Goal: Task Accomplishment & Management: Use online tool/utility

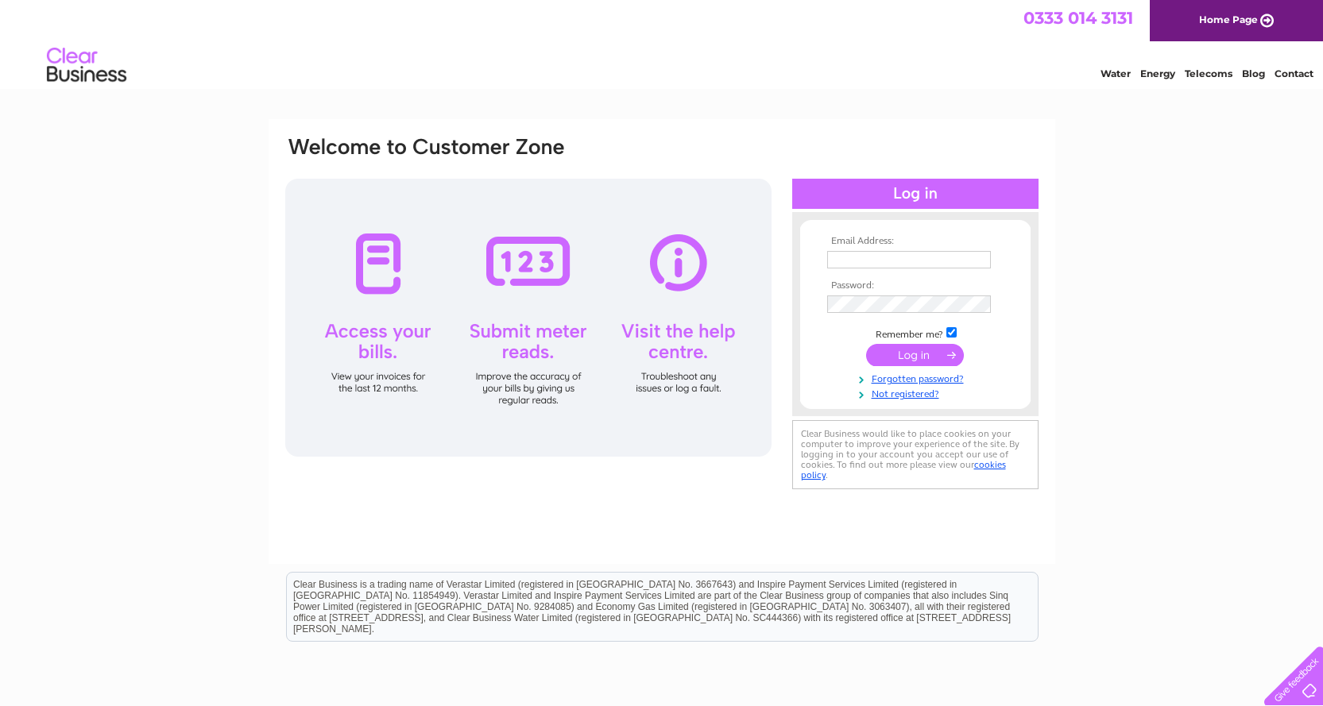
type input "lordswooddiy@gmail.com"
click at [937, 351] on input "submit" at bounding box center [915, 355] width 98 height 22
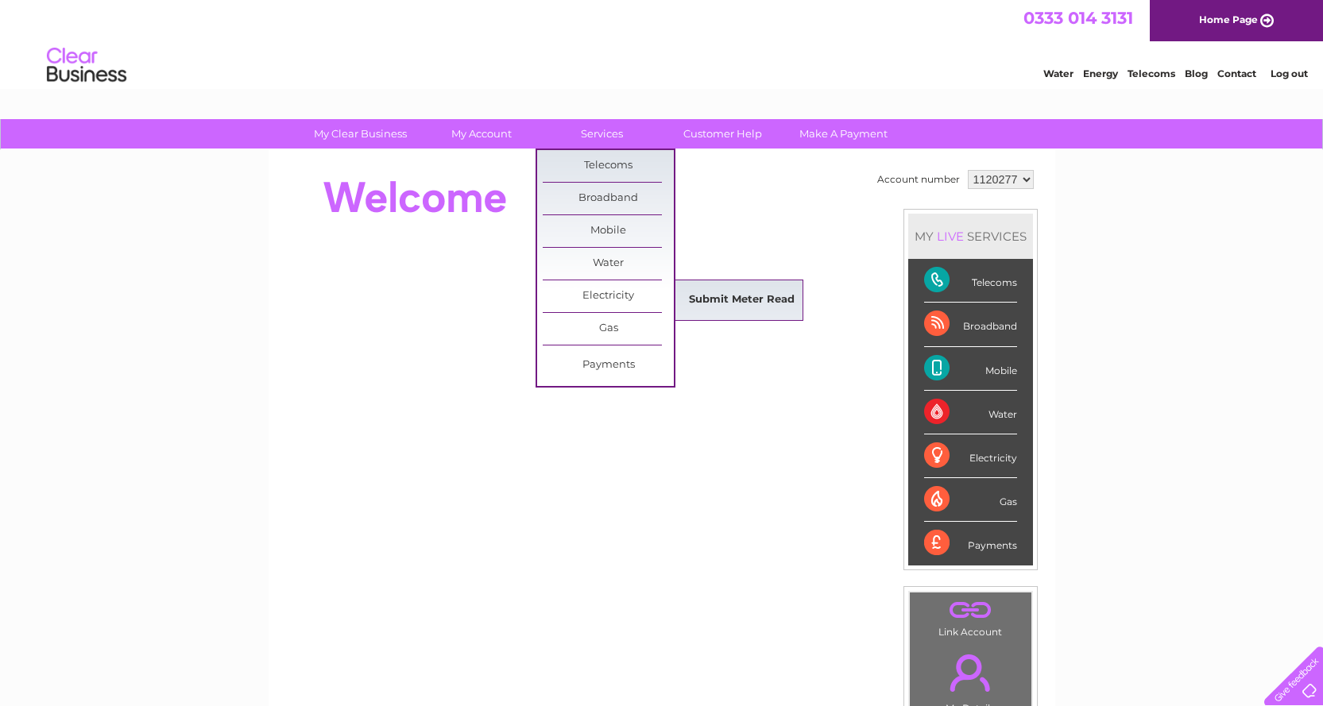
click at [736, 300] on link "Submit Meter Read" at bounding box center [741, 300] width 131 height 32
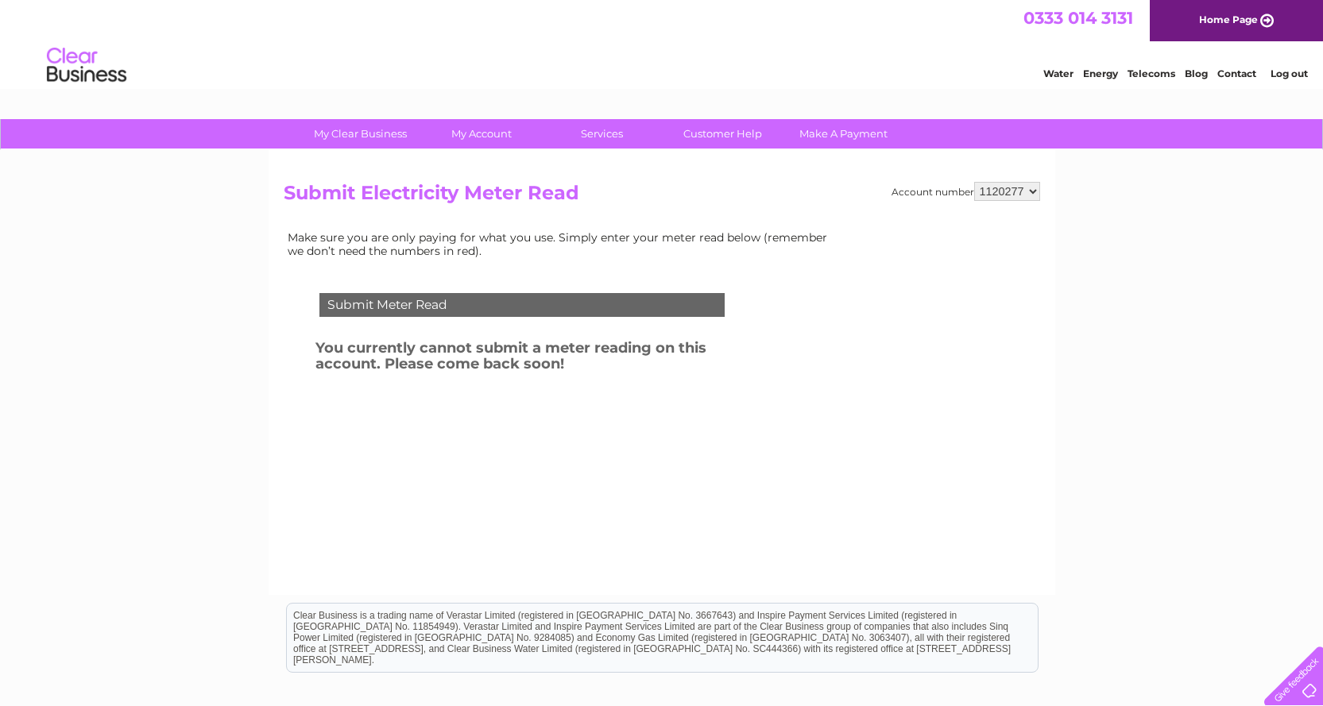
click at [1030, 189] on select "1120277 1120293" at bounding box center [1007, 191] width 66 height 19
select select "1120293"
click at [975, 182] on select "1120277 1120293" at bounding box center [1007, 191] width 66 height 19
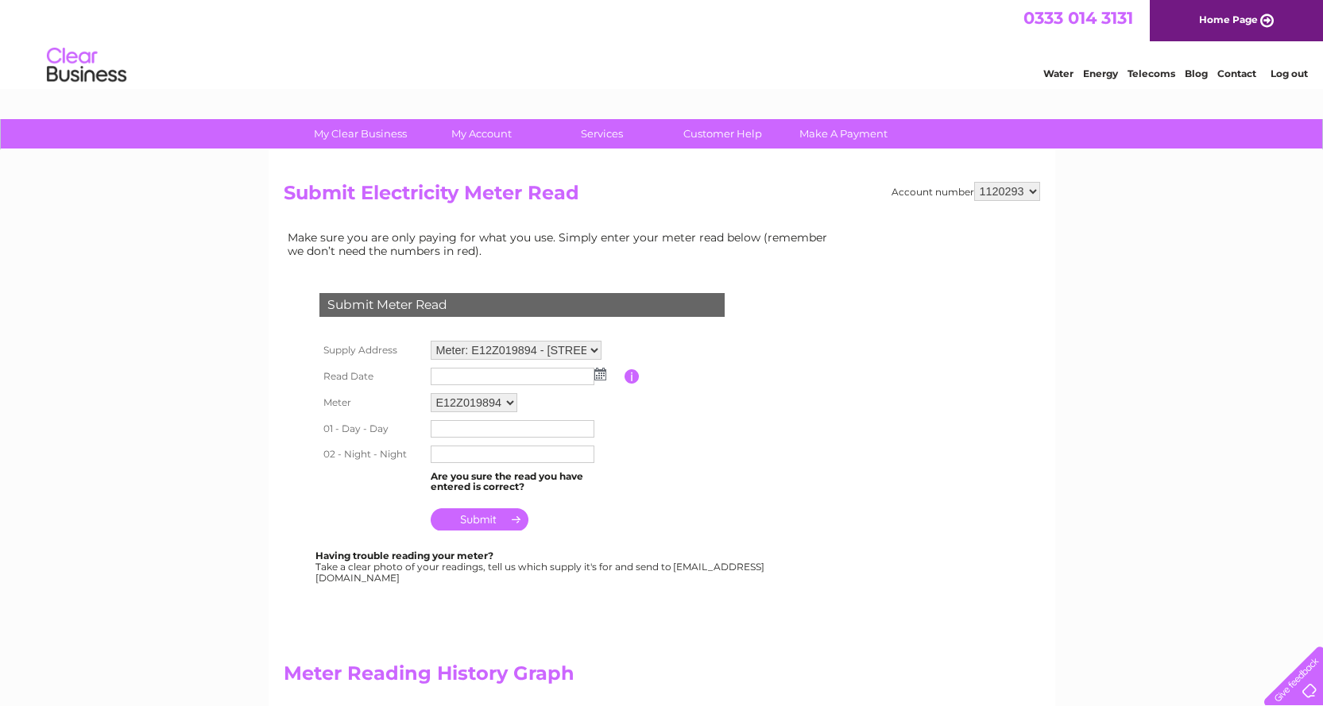
click at [601, 374] on img at bounding box center [600, 374] width 12 height 13
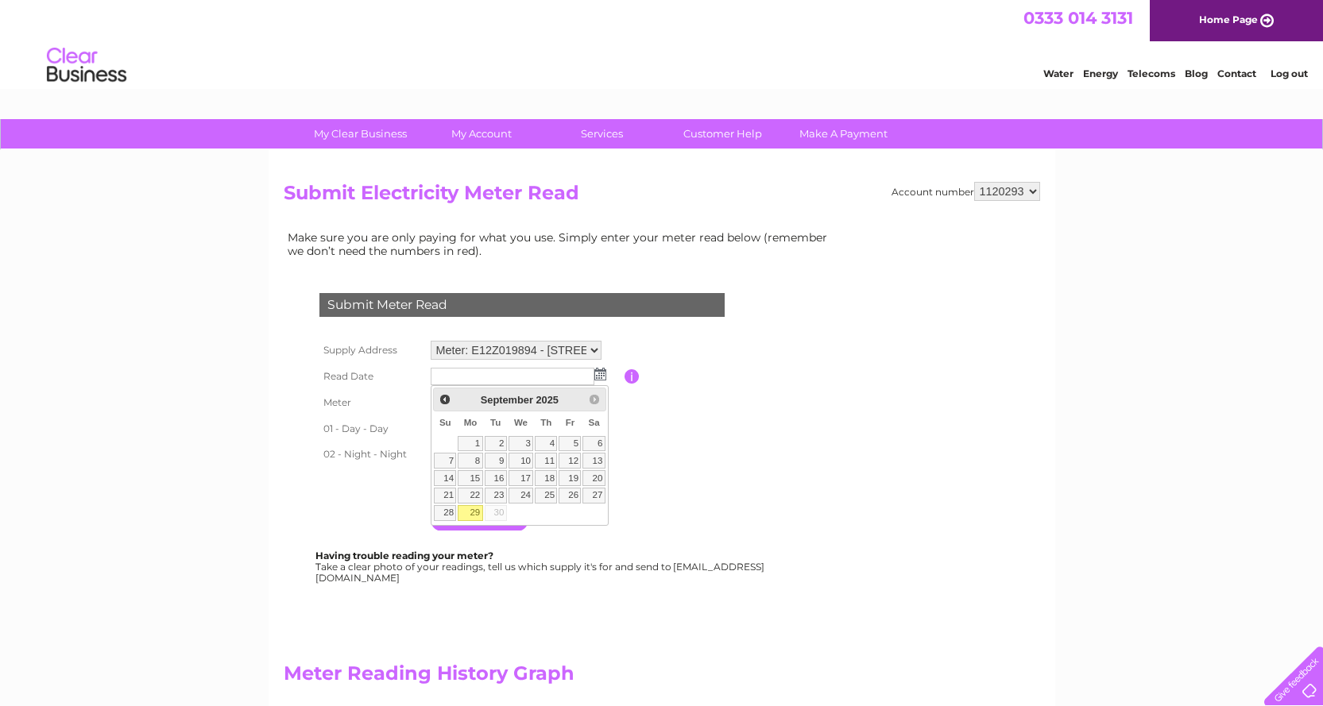
click at [474, 514] on link "29" at bounding box center [470, 513] width 25 height 16
type input "2025/09/29"
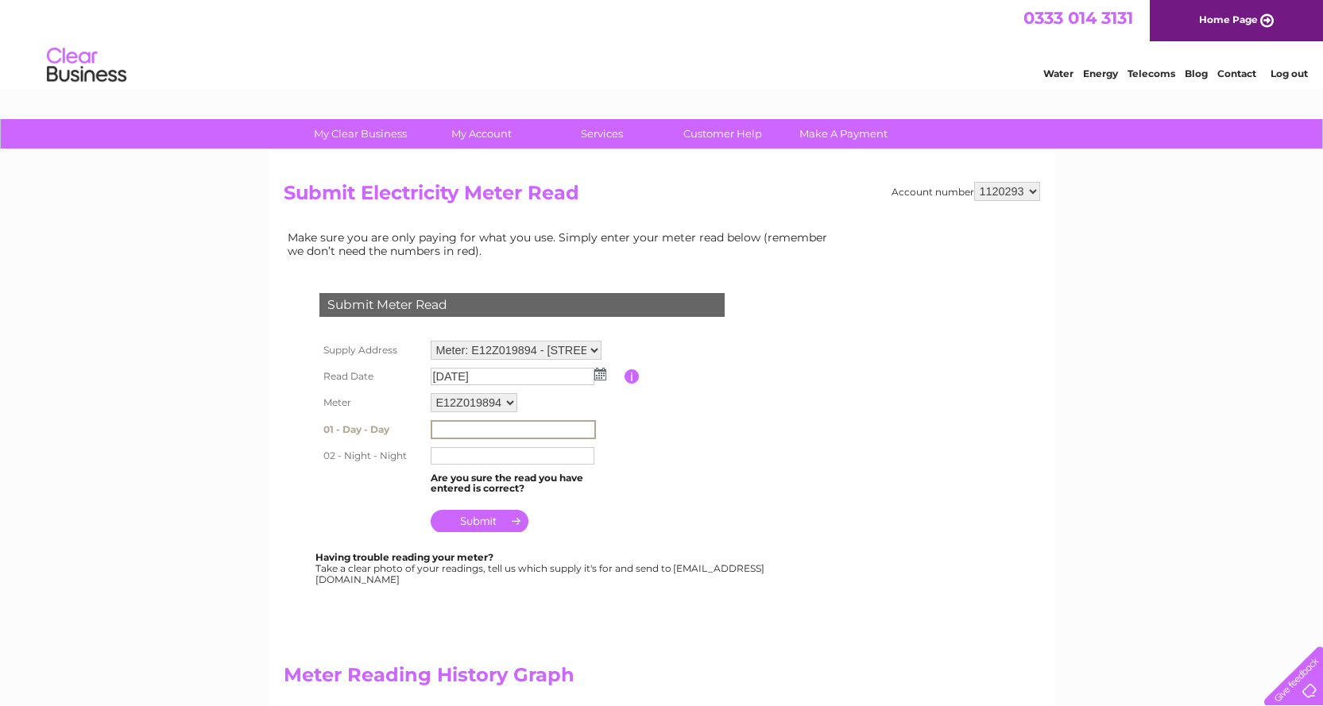
click at [464, 432] on input "text" at bounding box center [513, 429] width 165 height 19
type input "109121"
click at [462, 459] on input "text" at bounding box center [513, 455] width 164 height 17
type input "17761"
click at [485, 519] on input "submit" at bounding box center [480, 519] width 98 height 22
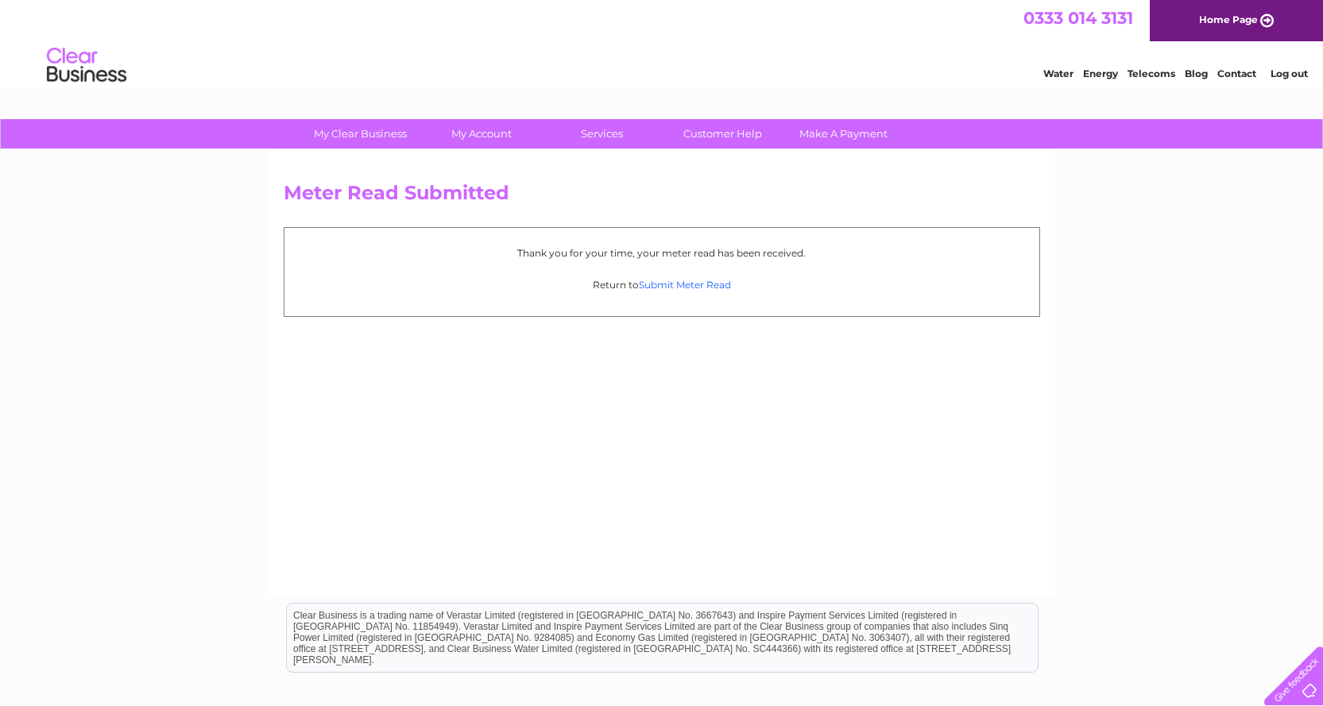
click at [686, 284] on link "Submit Meter Read" at bounding box center [685, 285] width 92 height 12
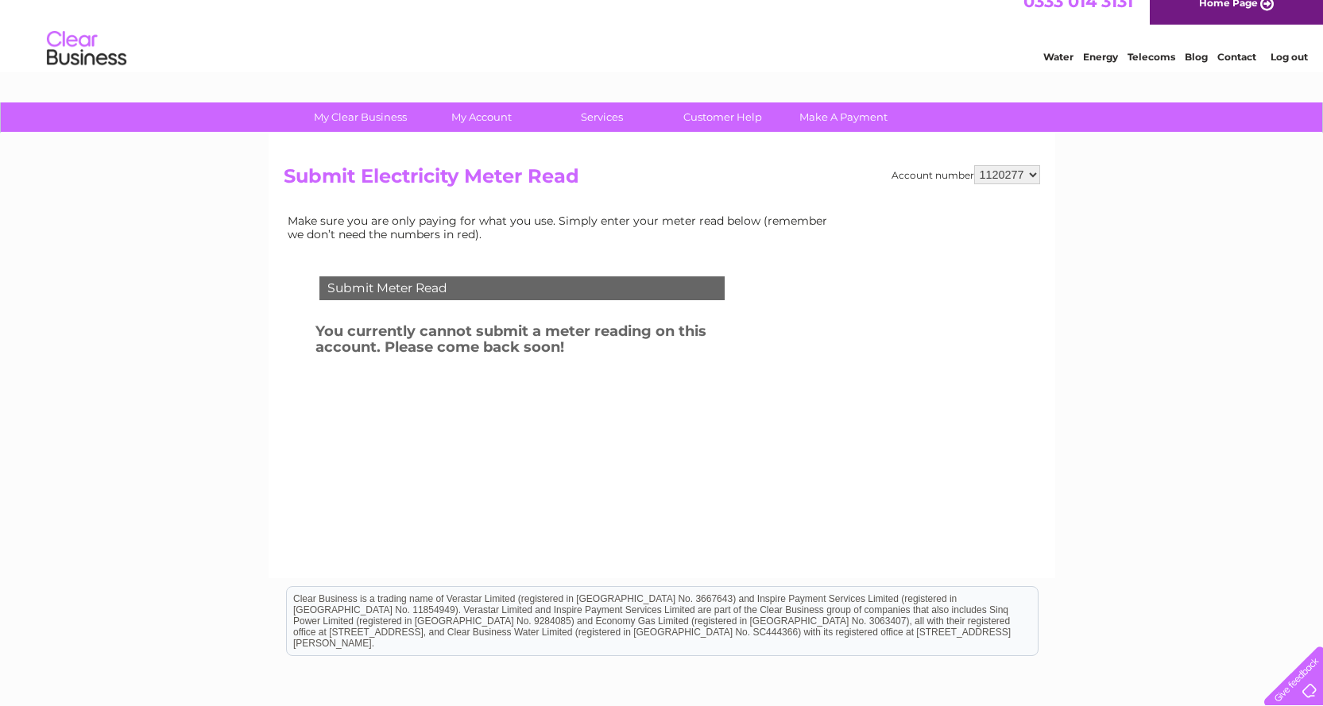
scroll to position [14, 0]
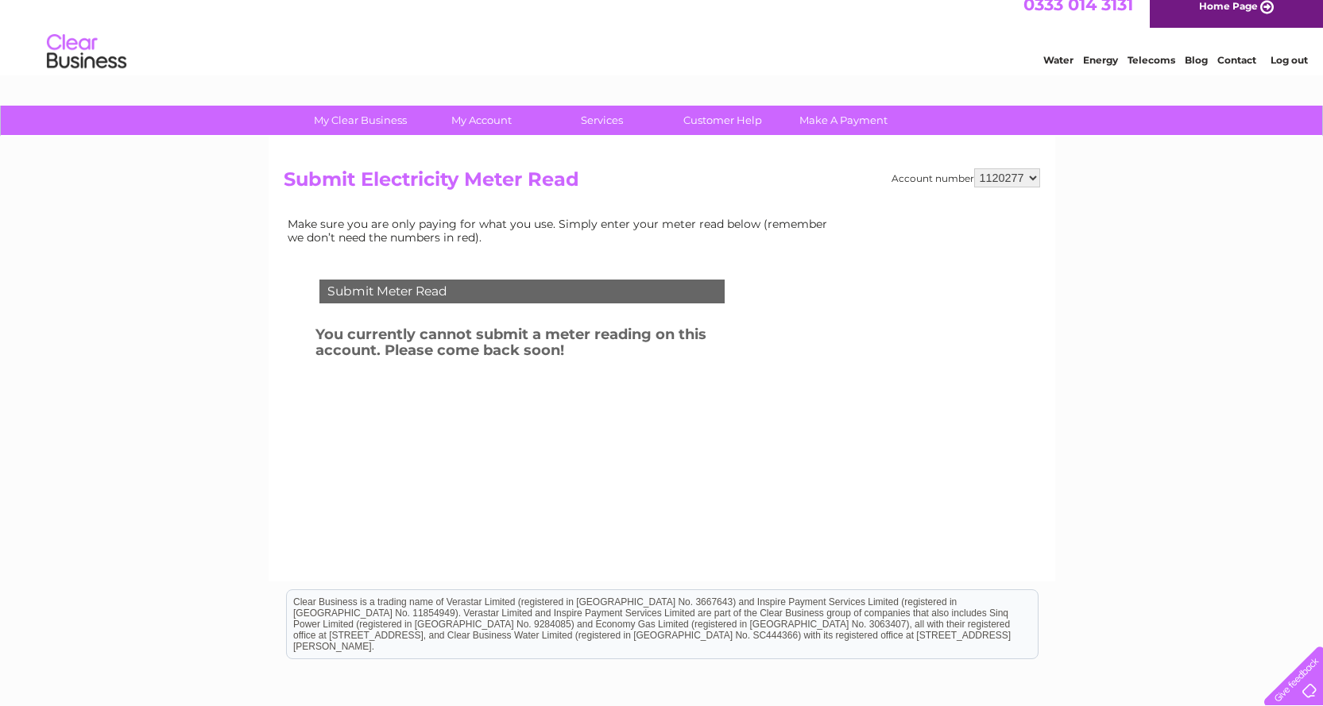
click at [1028, 177] on select "1120277 1120293" at bounding box center [1007, 177] width 66 height 19
select select "1120293"
click at [975, 168] on select "1120277 1120293" at bounding box center [1007, 177] width 66 height 19
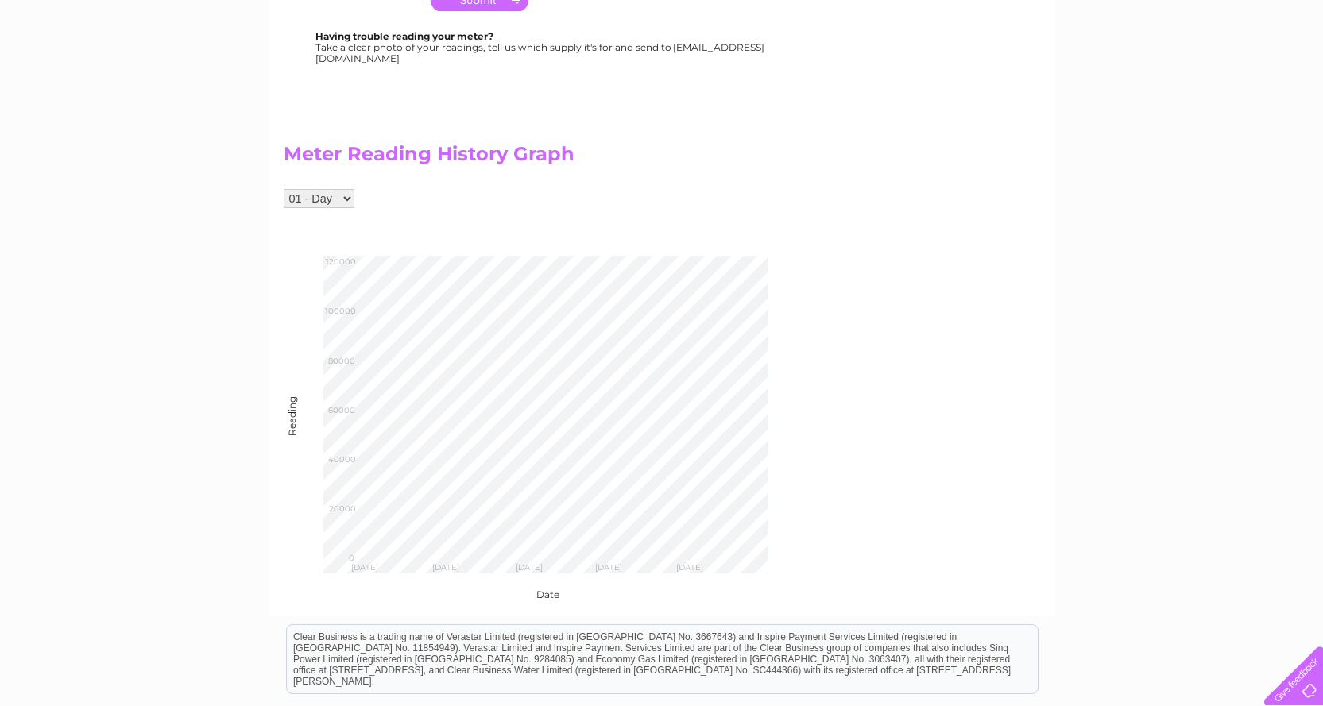
scroll to position [556, 0]
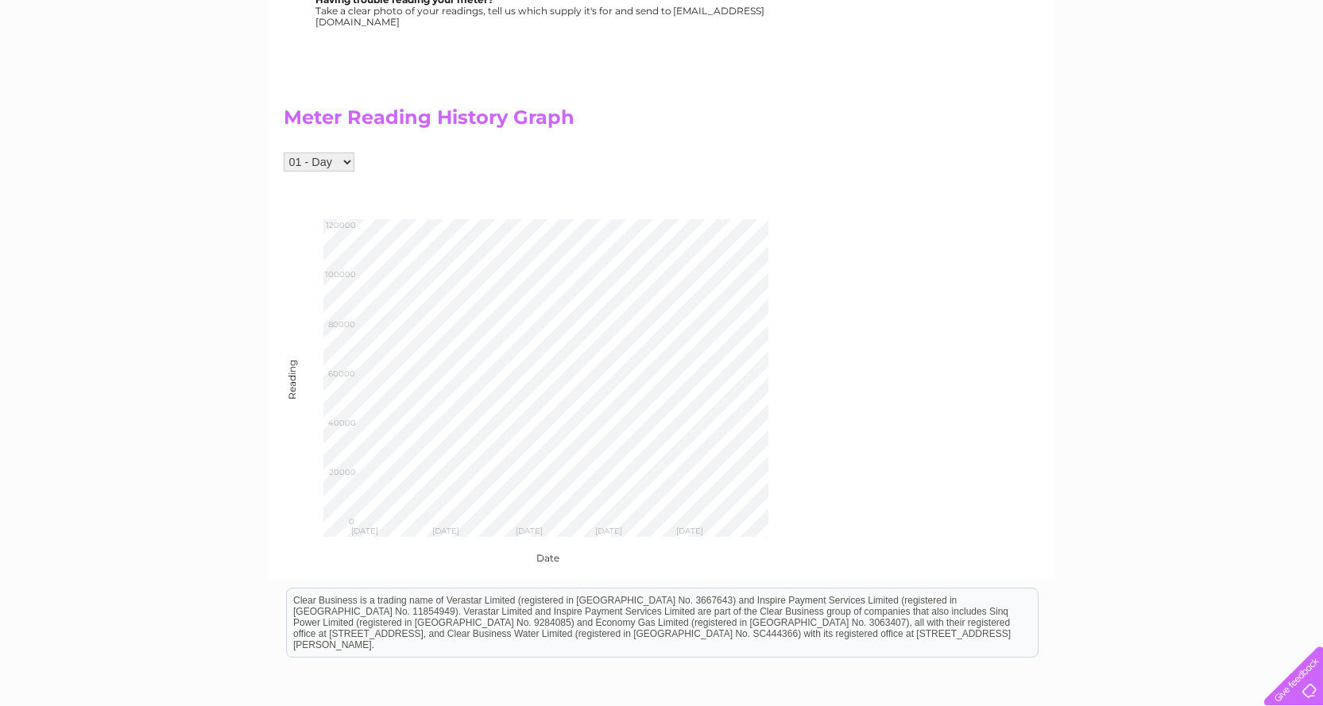
click at [347, 160] on select "01 - Day 02 - Night" at bounding box center [319, 162] width 71 height 19
select select "266557"
click at [284, 153] on select "01 - Day 02 - Night" at bounding box center [319, 162] width 71 height 19
